Goal: Task Accomplishment & Management: Complete application form

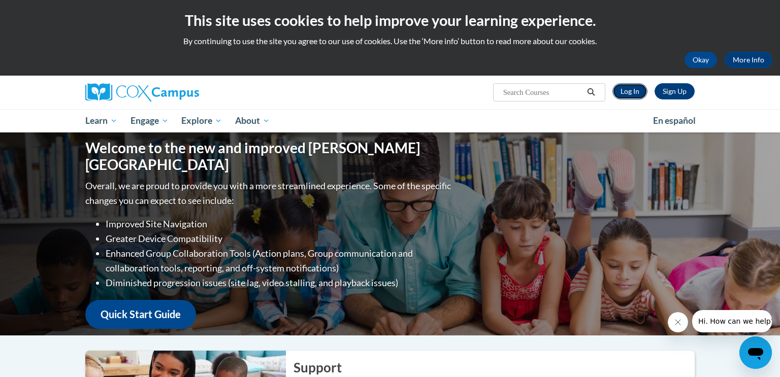
click at [632, 88] on link "Log In" at bounding box center [629, 91] width 35 height 16
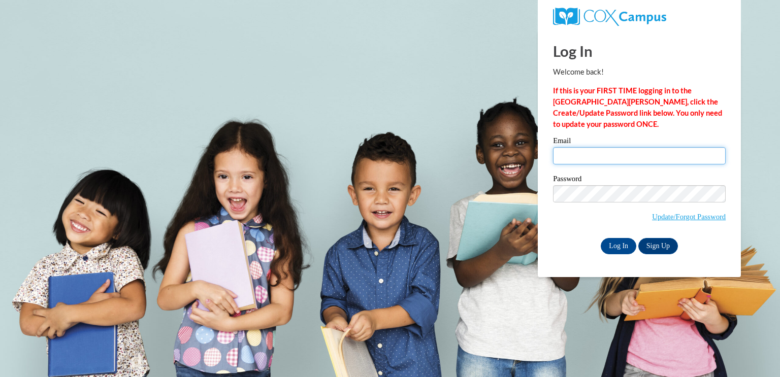
click at [579, 156] on input "Email" at bounding box center [639, 155] width 173 height 17
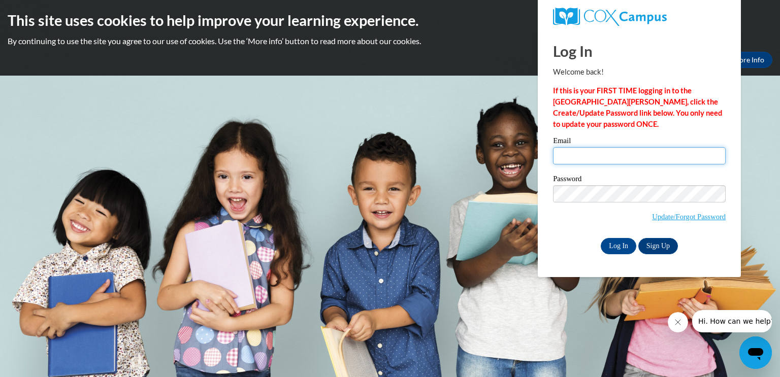
type input "watejos@rbsd.k12.wi.us"
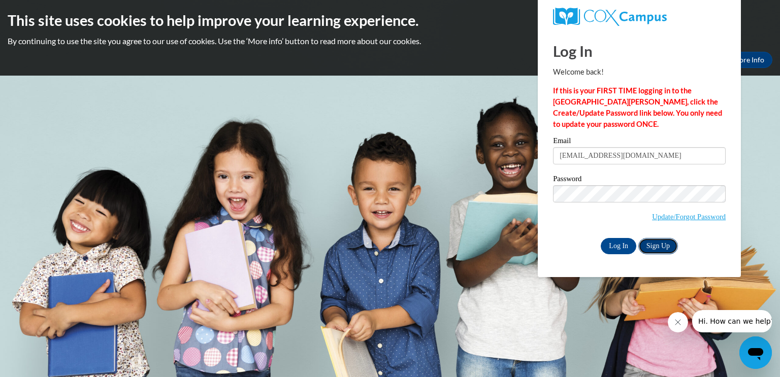
click at [653, 240] on link "Sign Up" at bounding box center [658, 246] width 40 height 16
click at [615, 245] on input "Log In" at bounding box center [618, 246] width 36 height 16
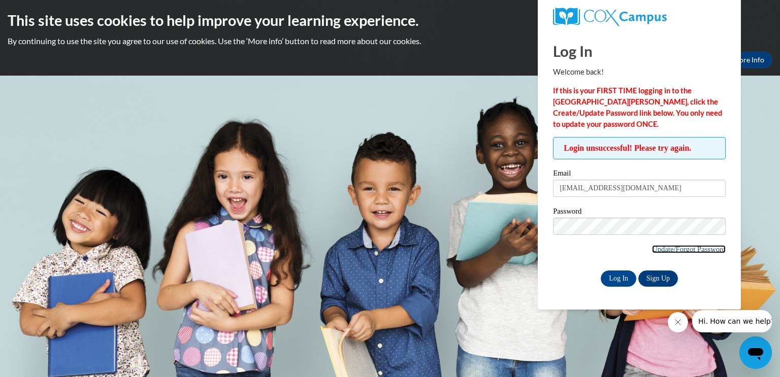
click at [674, 247] on link "Update/Forgot Password" at bounding box center [689, 249] width 74 height 8
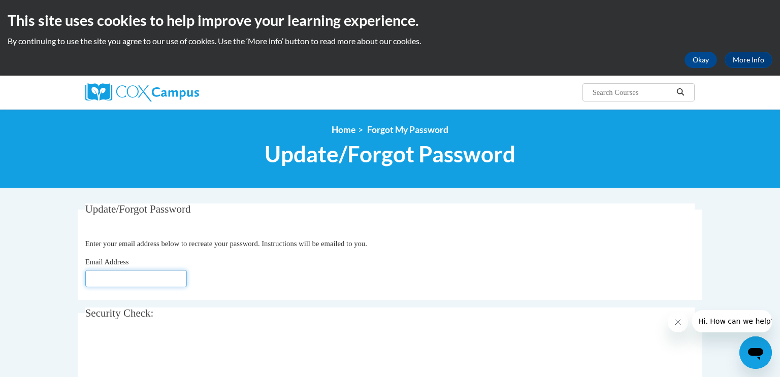
click at [134, 279] on input "Email Address" at bounding box center [136, 278] width 102 height 17
type input "[EMAIL_ADDRESS][DOMAIN_NAME]"
click at [329, 348] on div "0cAFcWeA4A21I5Td-QWZU8uszY1uTM8hvh1_uzd-2xgP1DM5gRCGGEUXwMX8mHSP0ujiNPqTAE08ATe…" at bounding box center [390, 357] width 610 height 40
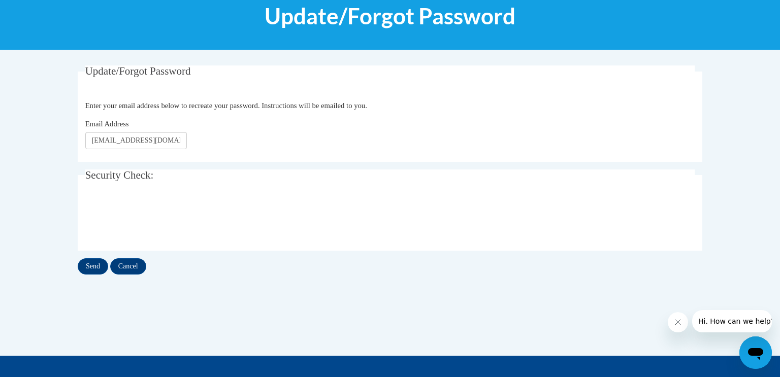
scroll to position [139, 0]
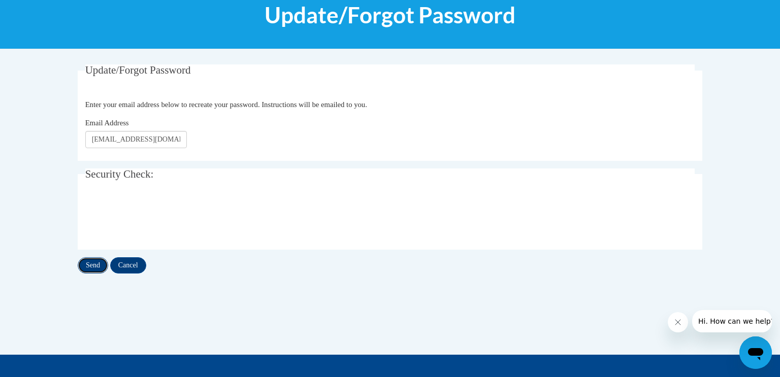
click at [94, 265] on input "Send" at bounding box center [93, 265] width 30 height 16
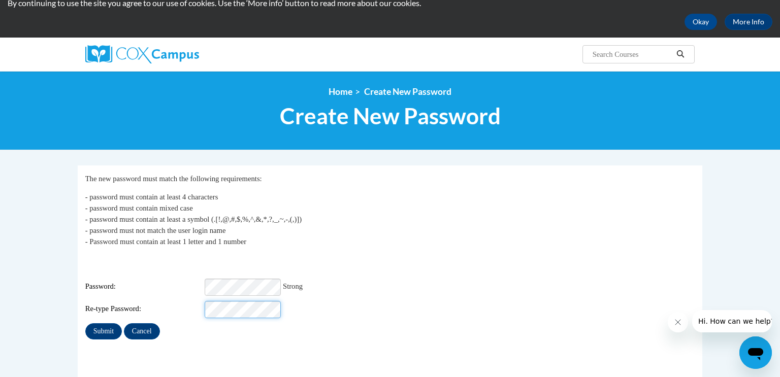
scroll to position [49, 0]
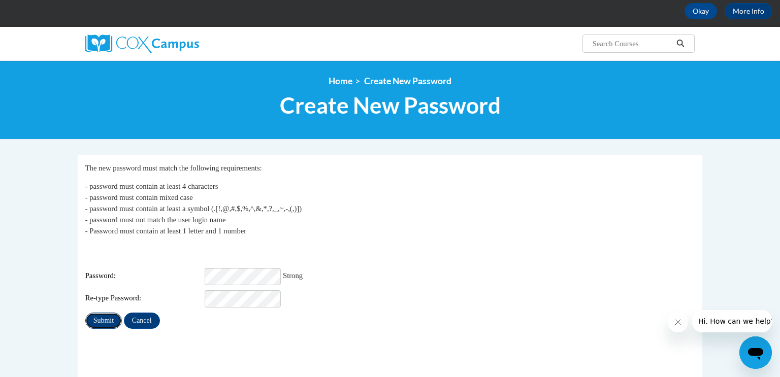
click at [105, 314] on input "Submit" at bounding box center [103, 321] width 37 height 16
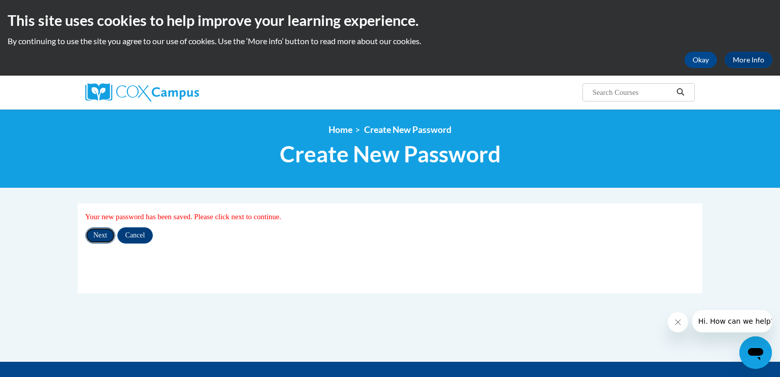
click at [97, 239] on input "Next" at bounding box center [100, 235] width 30 height 16
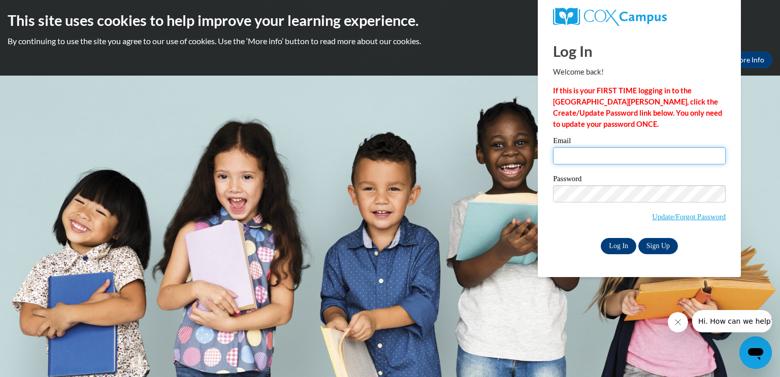
type input "[EMAIL_ADDRESS][DOMAIN_NAME]"
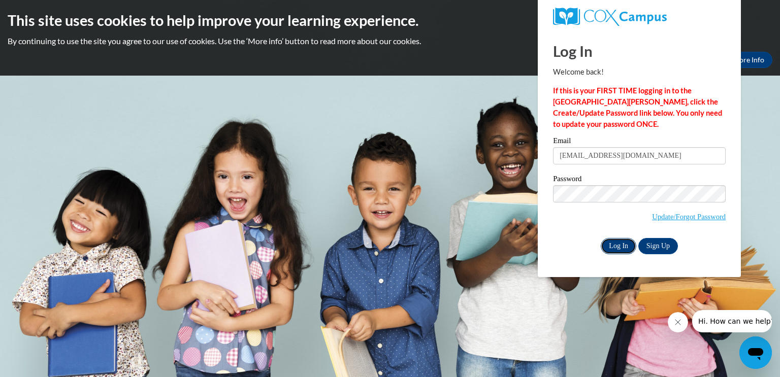
click at [619, 249] on input "Log In" at bounding box center [618, 246] width 36 height 16
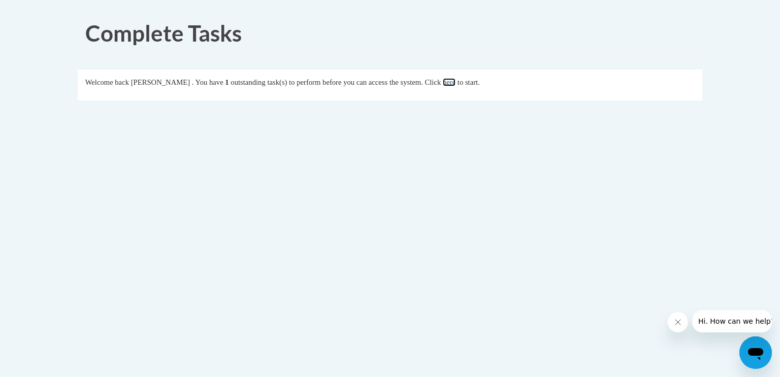
click at [455, 83] on link "here" at bounding box center [449, 82] width 13 height 8
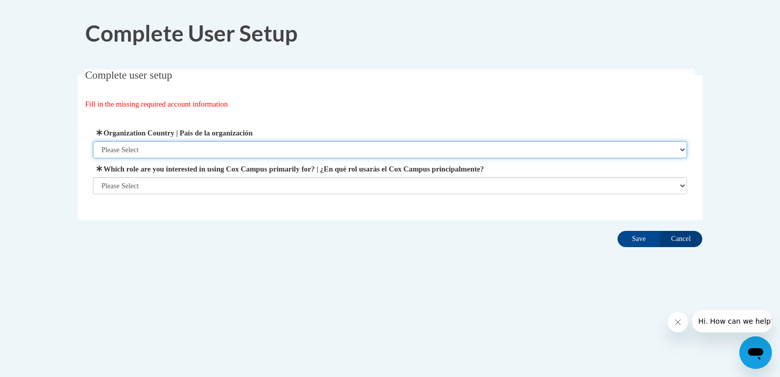
click at [236, 151] on select "Please Select United States | Estados Unidos Outside of the United States | Fue…" at bounding box center [390, 149] width 594 height 17
select select "ad49bcad-a171-4b2e-b99c-48b446064914"
click at [93, 141] on select "Please Select United States | Estados Unidos Outside of the United States | Fue…" at bounding box center [390, 149] width 594 height 17
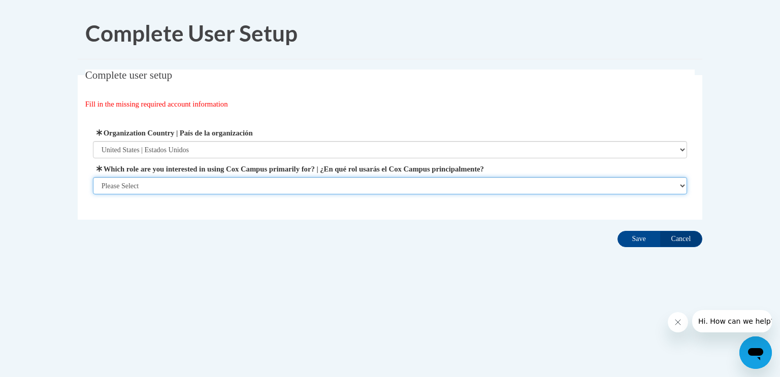
click at [169, 182] on select "Please Select College/University | Colegio/Universidad Community/Nonprofit Part…" at bounding box center [390, 185] width 594 height 17
select select "fbf2d438-af2f-41f8-98f1-81c410e29de3"
click at [93, 194] on select "Please Select College/University | Colegio/Universidad Community/Nonprofit Part…" at bounding box center [390, 185] width 594 height 17
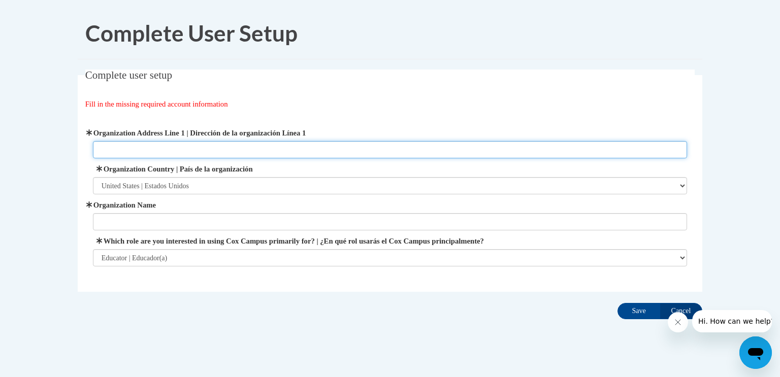
click at [225, 147] on input "Organization Address Line 1 | Dirección de la organización Línea 1" at bounding box center [390, 149] width 594 height 17
type input "200 S. Main Street"
click at [207, 150] on input "200 S. Main Street" at bounding box center [390, 149] width 594 height 17
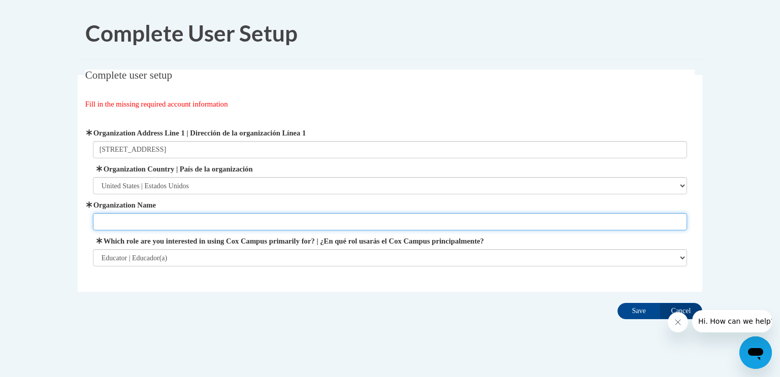
click at [193, 219] on input "Organization Name" at bounding box center [390, 221] width 594 height 17
click at [191, 221] on input "Rosendale Brandon School DIstrict" at bounding box center [390, 221] width 594 height 17
type input "Rosendale Brandon School District"
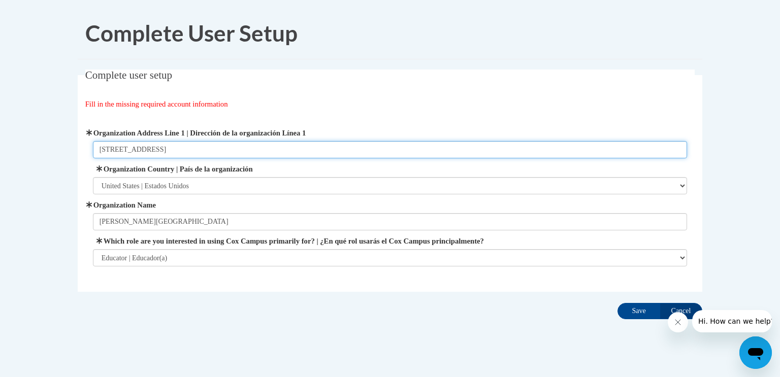
click at [177, 152] on input "200 S. Main Street" at bounding box center [390, 149] width 594 height 17
type input "200 S. Main Street Rosendale, WI 54974"
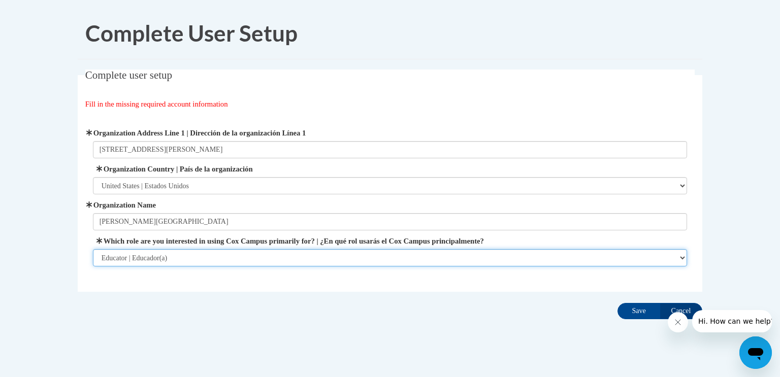
click at [240, 265] on select "Please Select College/University | Colegio/Universidad Community/Nonprofit Part…" at bounding box center [390, 257] width 594 height 17
click at [93, 249] on select "Please Select College/University | Colegio/Universidad Community/Nonprofit Part…" at bounding box center [390, 257] width 594 height 17
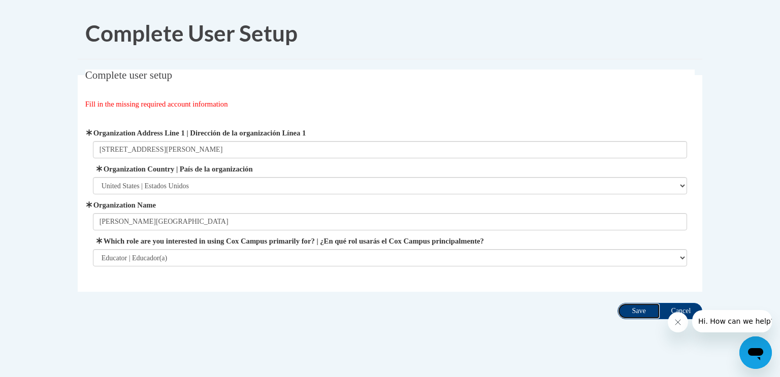
click at [632, 311] on input "Save" at bounding box center [638, 311] width 43 height 16
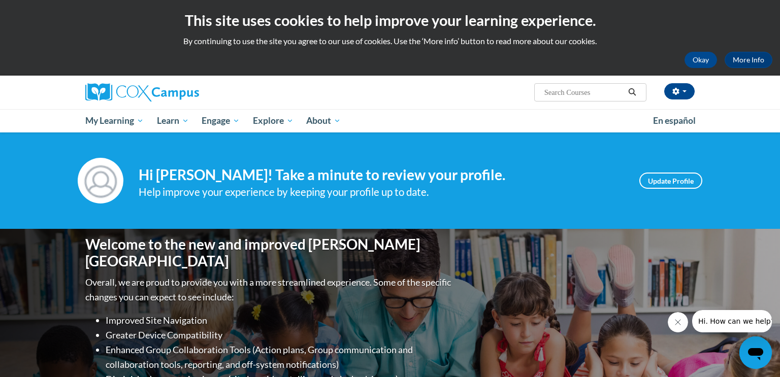
click at [493, 193] on div "Help improve your experience by keeping your profile up to date." at bounding box center [381, 192] width 485 height 17
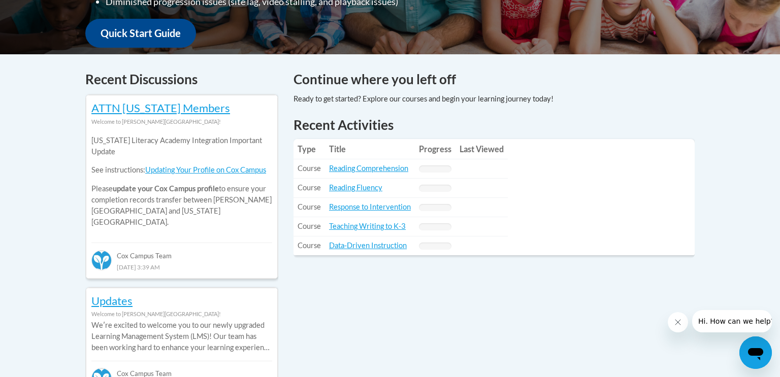
scroll to position [357, 0]
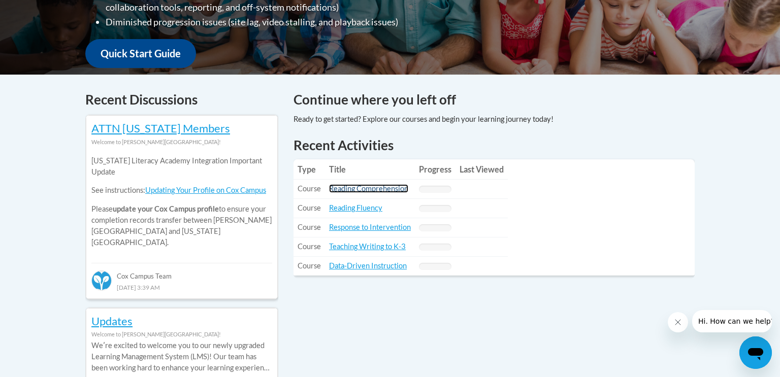
click at [355, 189] on link "Reading Comprehension" at bounding box center [368, 188] width 79 height 9
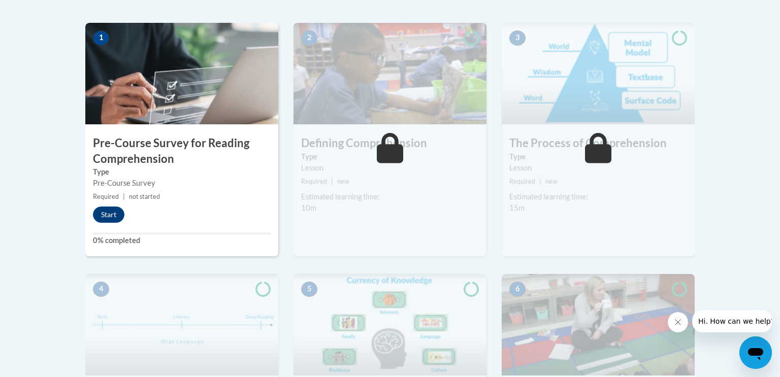
scroll to position [319, 0]
click at [110, 214] on button "Start" at bounding box center [108, 214] width 31 height 16
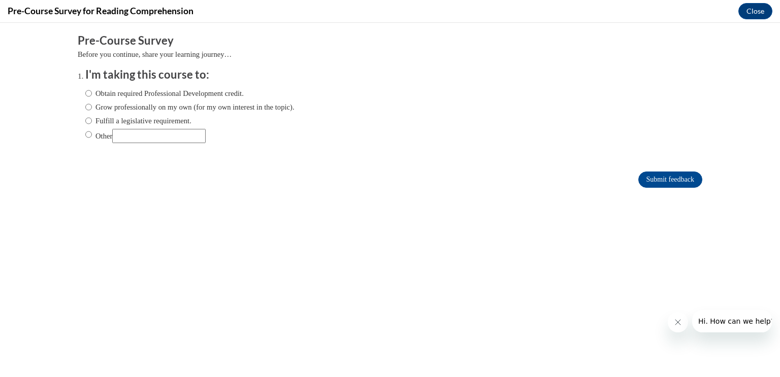
scroll to position [0, 0]
click at [88, 93] on input "Obtain required Professional Development credit." at bounding box center [88, 93] width 7 height 11
radio input "true"
click at [655, 180] on input "Submit feedback" at bounding box center [670, 180] width 64 height 16
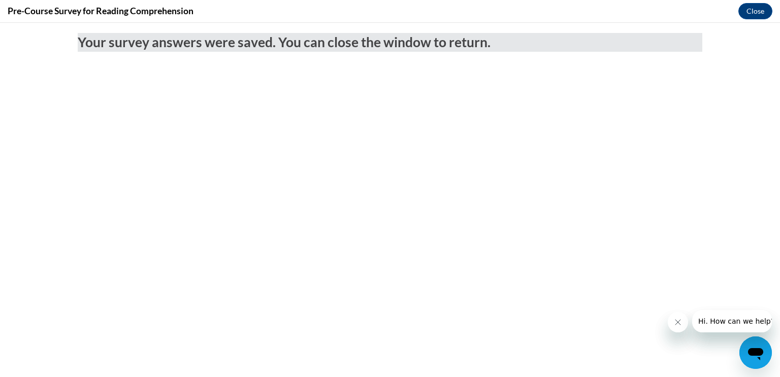
click at [646, 292] on body "Your survey answers were saved. You can close the window to return." at bounding box center [390, 200] width 780 height 354
